Goal: Information Seeking & Learning: Learn about a topic

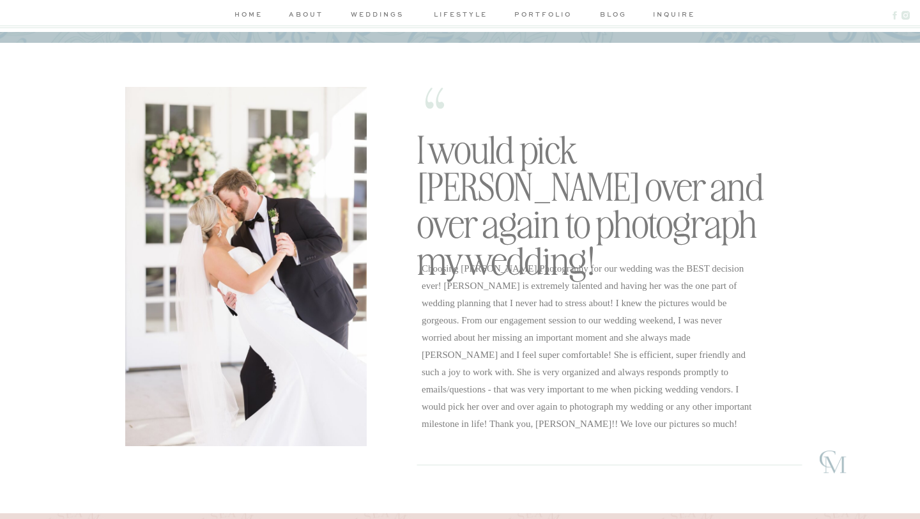
scroll to position [1900, 0]
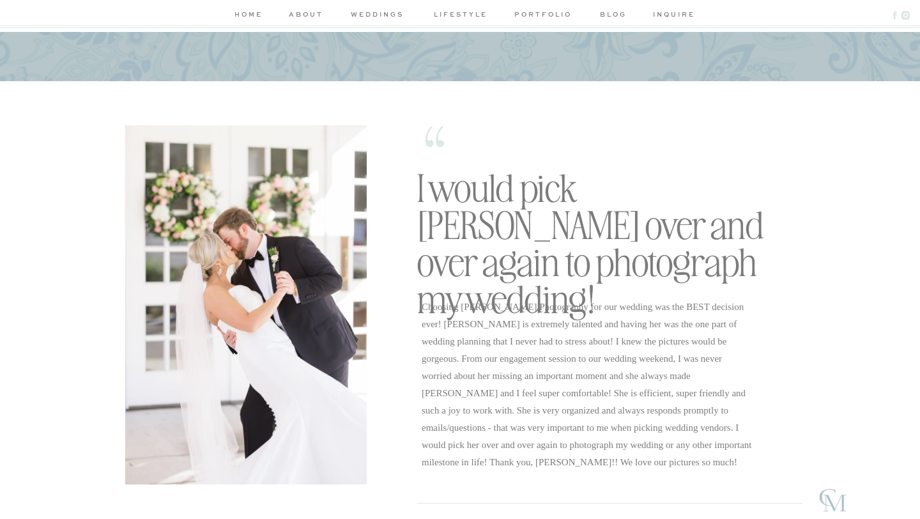
click at [391, 15] on nav "weddings" at bounding box center [377, 15] width 61 height 13
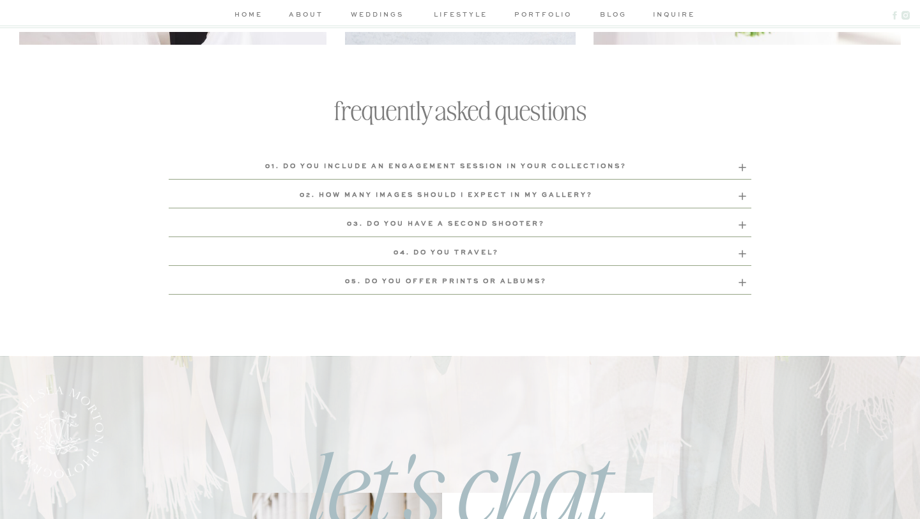
scroll to position [4310, 0]
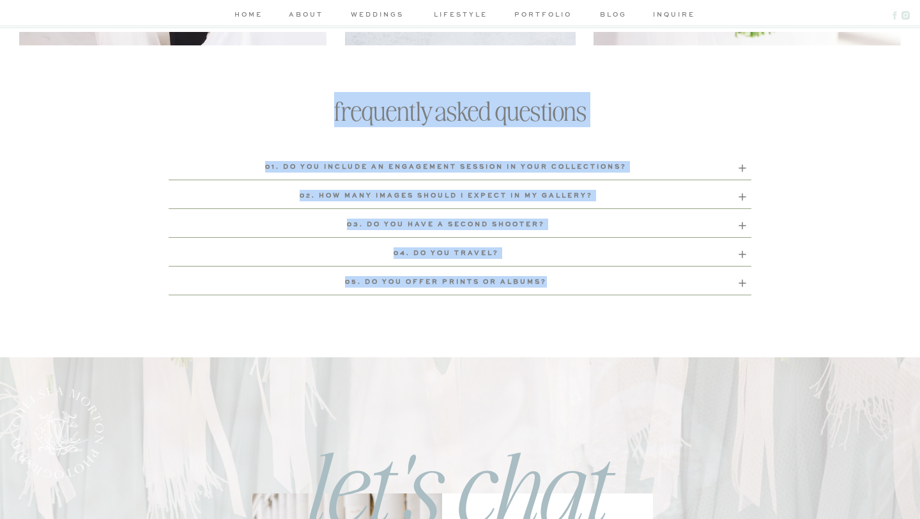
drag, startPoint x: 169, startPoint y: 146, endPoint x: 808, endPoint y: 354, distance: 672.8
drag, startPoint x: 723, startPoint y: 136, endPoint x: 778, endPoint y: 312, distance: 184.1
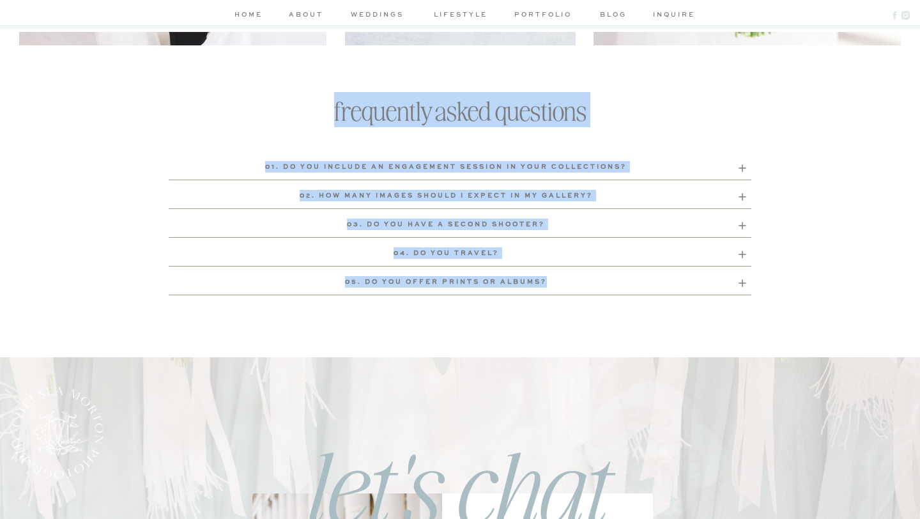
drag, startPoint x: 778, startPoint y: 312, endPoint x: 277, endPoint y: 82, distance: 551.1
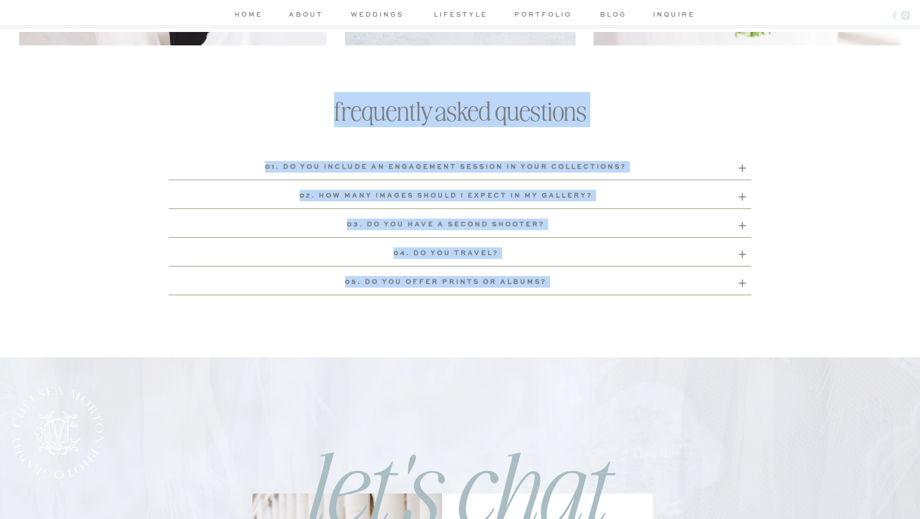
drag, startPoint x: 277, startPoint y: 82, endPoint x: 764, endPoint y: 336, distance: 548.8
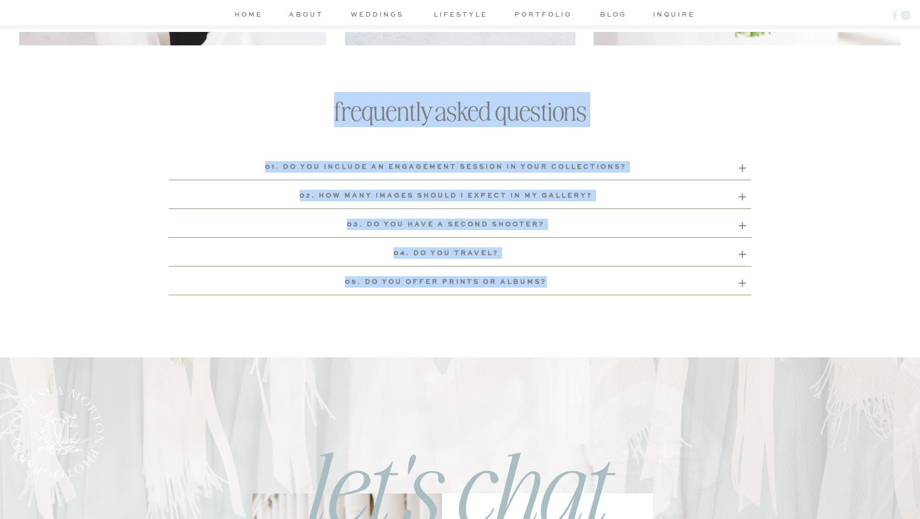
drag, startPoint x: 228, startPoint y: 68, endPoint x: 774, endPoint y: 305, distance: 595.6
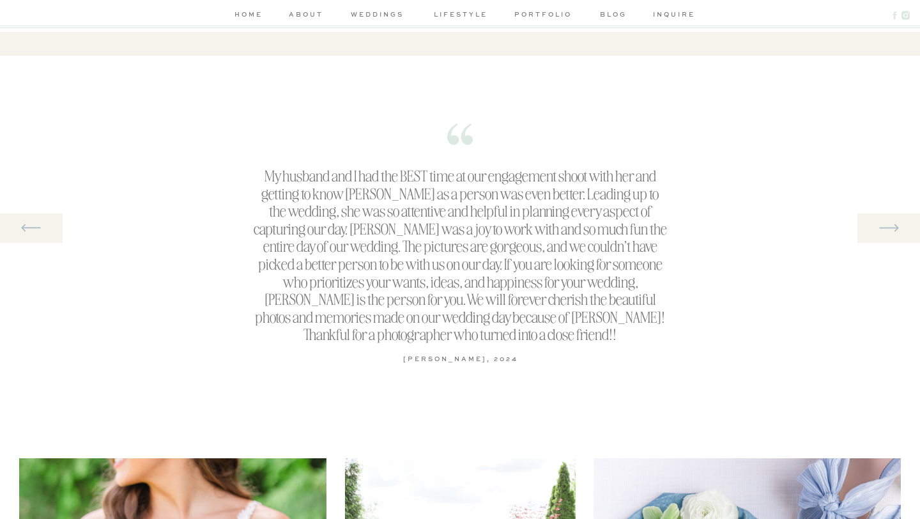
scroll to position [1698, 0]
drag, startPoint x: 309, startPoint y: 81, endPoint x: 518, endPoint y: 369, distance: 356.0
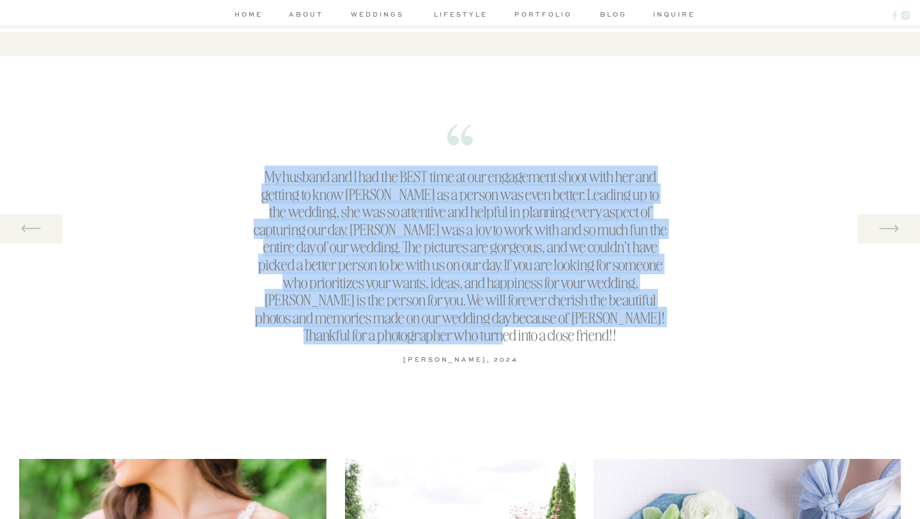
drag, startPoint x: 518, startPoint y: 369, endPoint x: 570, endPoint y: 338, distance: 61.0
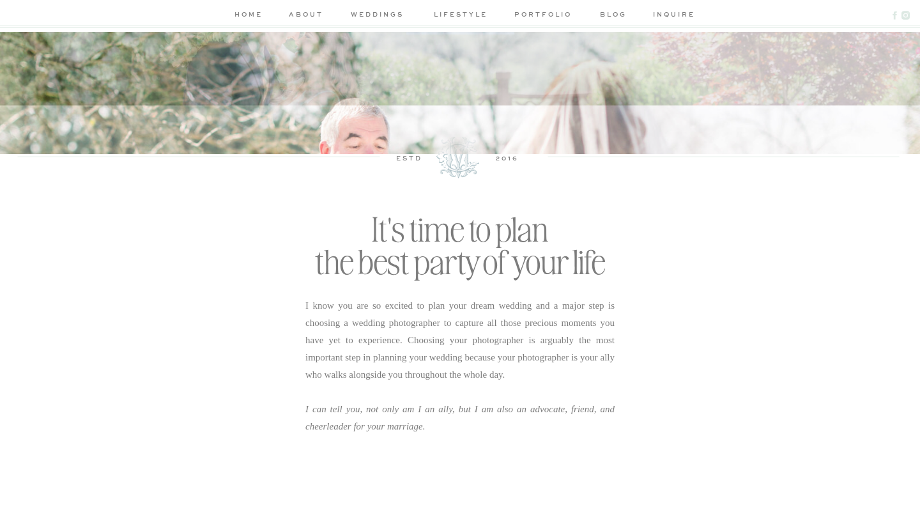
scroll to position [0, 0]
